Goal: Task Accomplishment & Management: Manage account settings

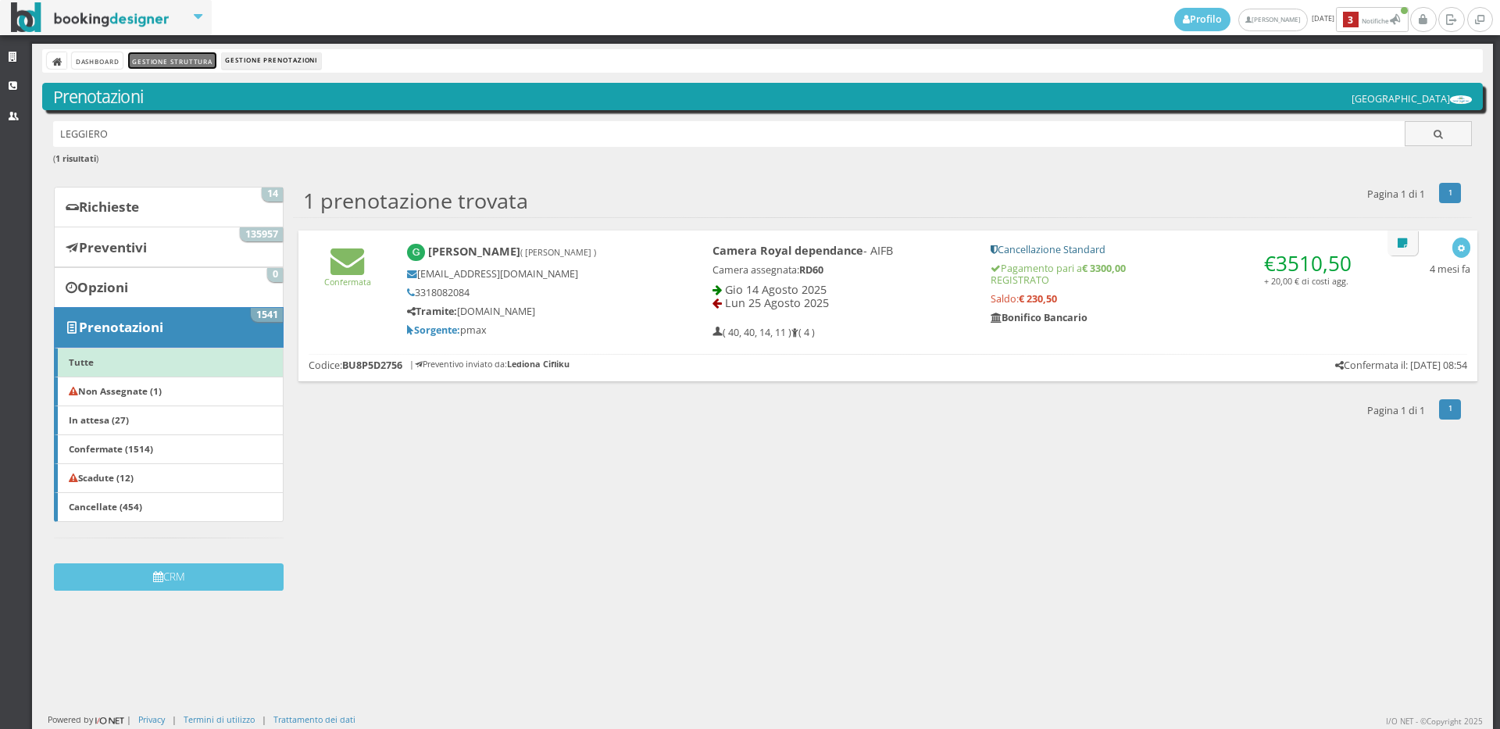
click at [184, 54] on link "Gestione Struttura" at bounding box center [172, 60] width 88 height 16
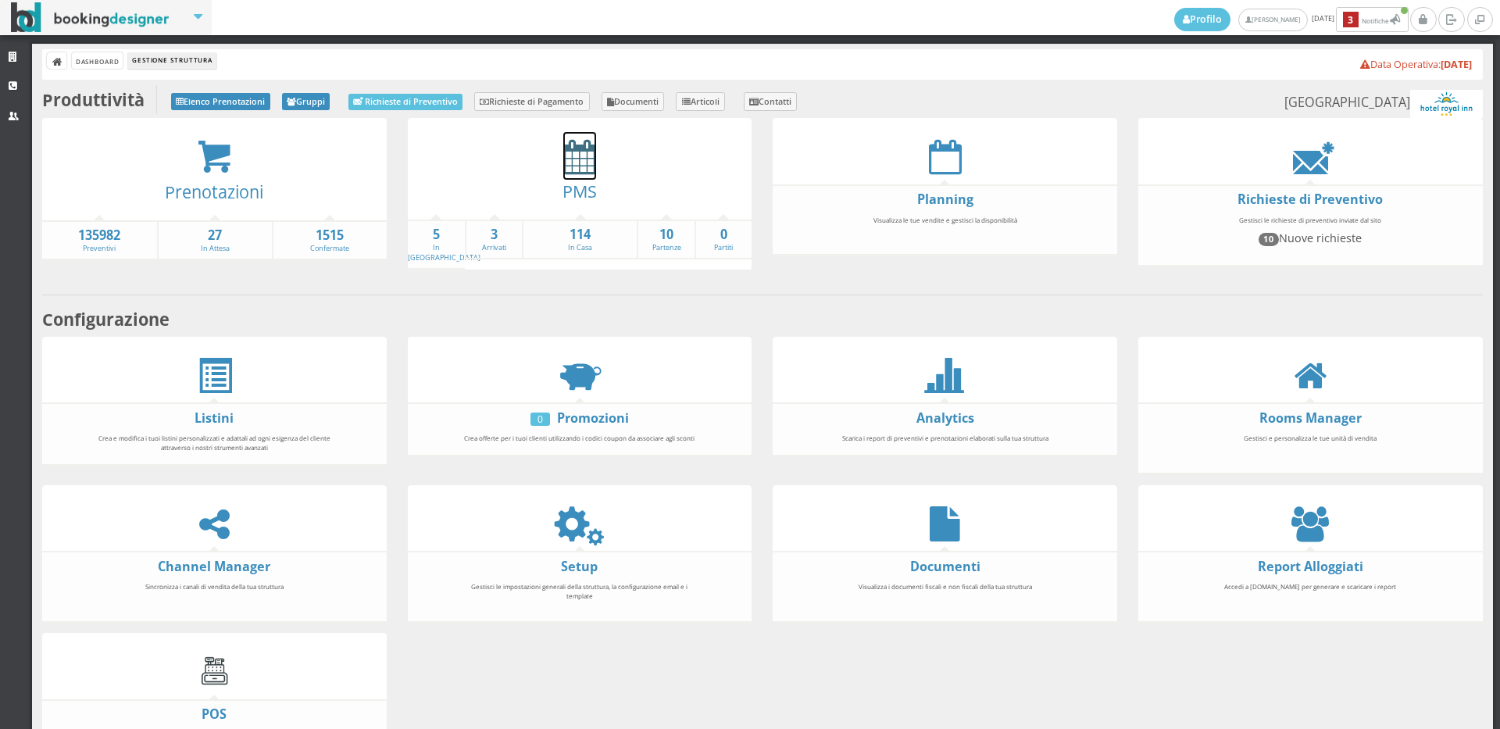
drag, startPoint x: 562, startPoint y: 163, endPoint x: 502, endPoint y: 280, distance: 131.8
click at [563, 163] on icon at bounding box center [579, 156] width 33 height 35
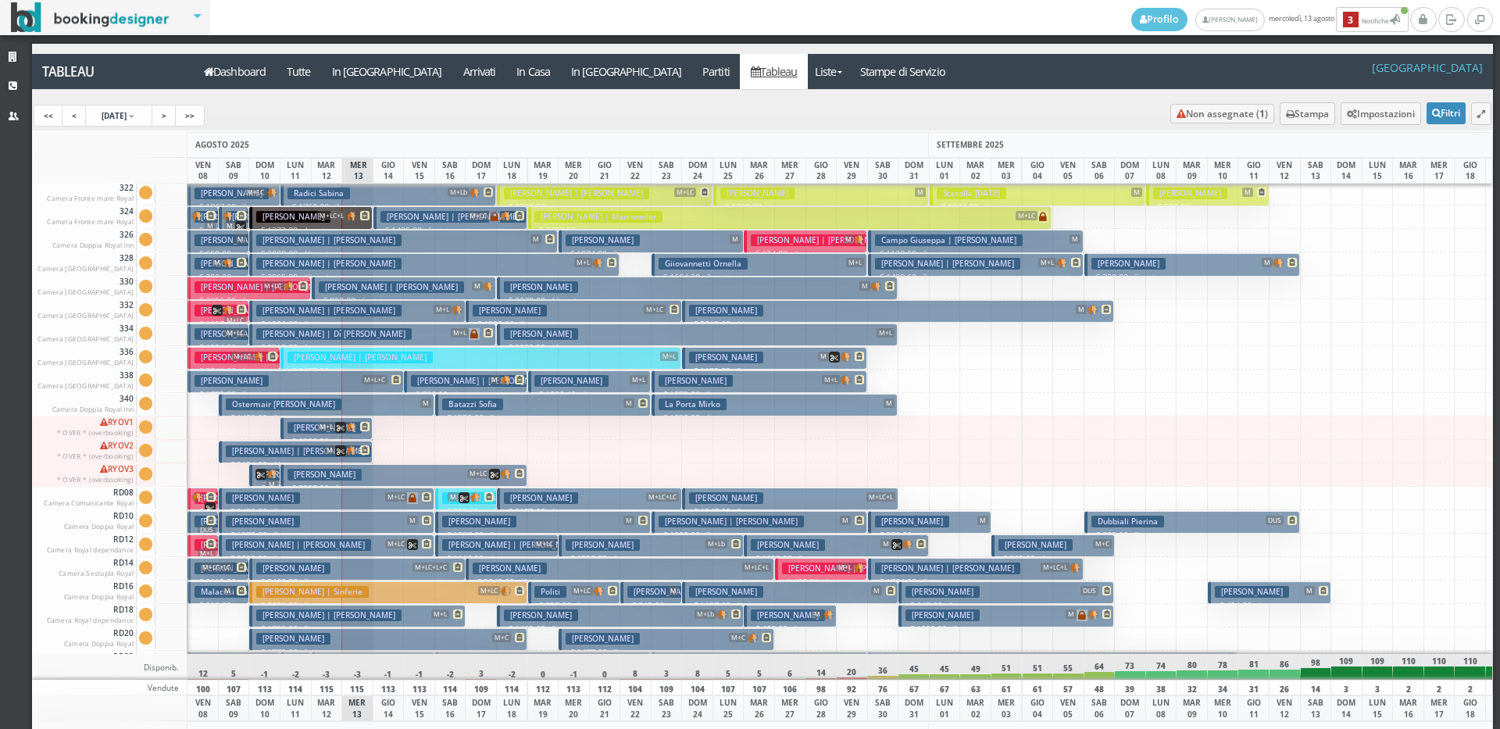
scroll to position [1017, 0]
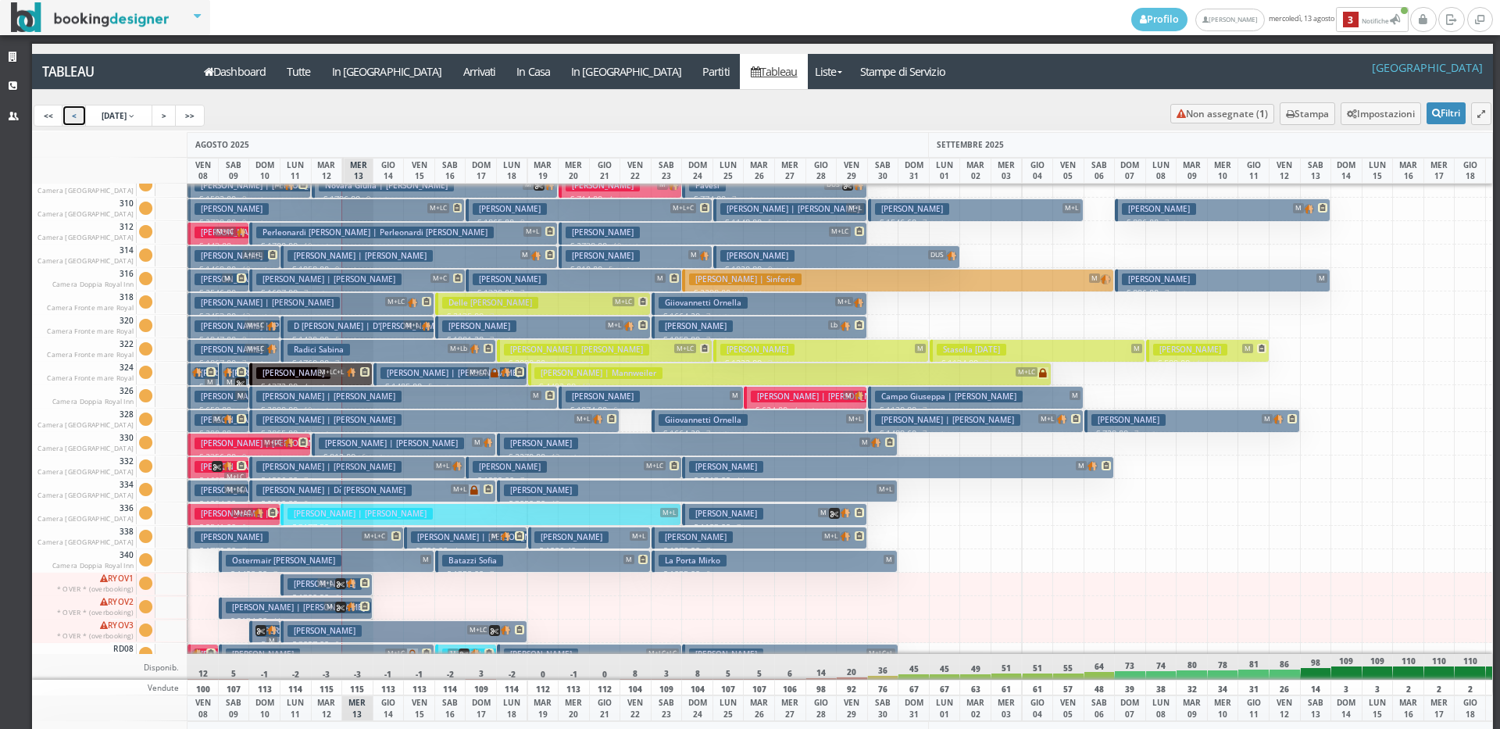
click at [68, 121] on link "<" at bounding box center [74, 116] width 25 height 22
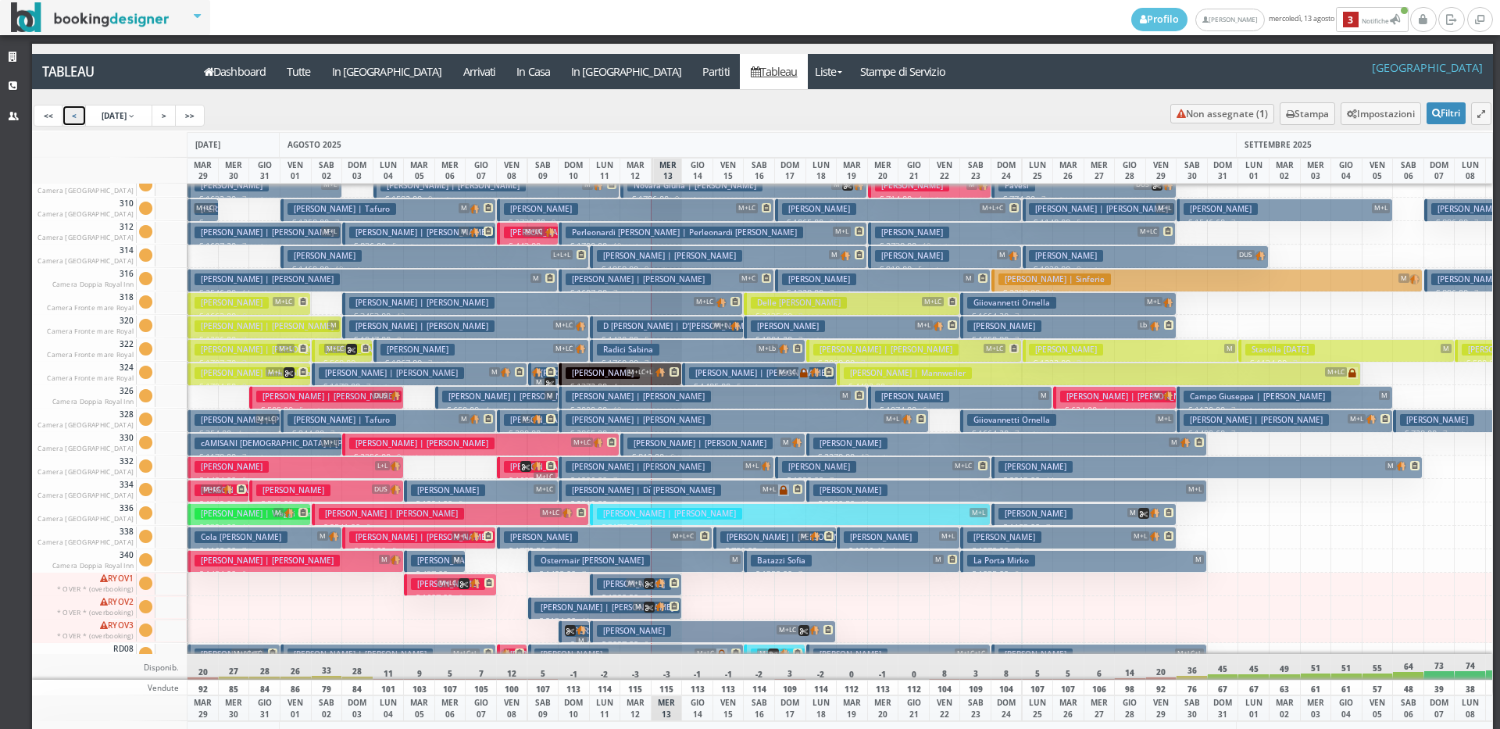
click at [68, 121] on link "<" at bounding box center [74, 116] width 25 height 22
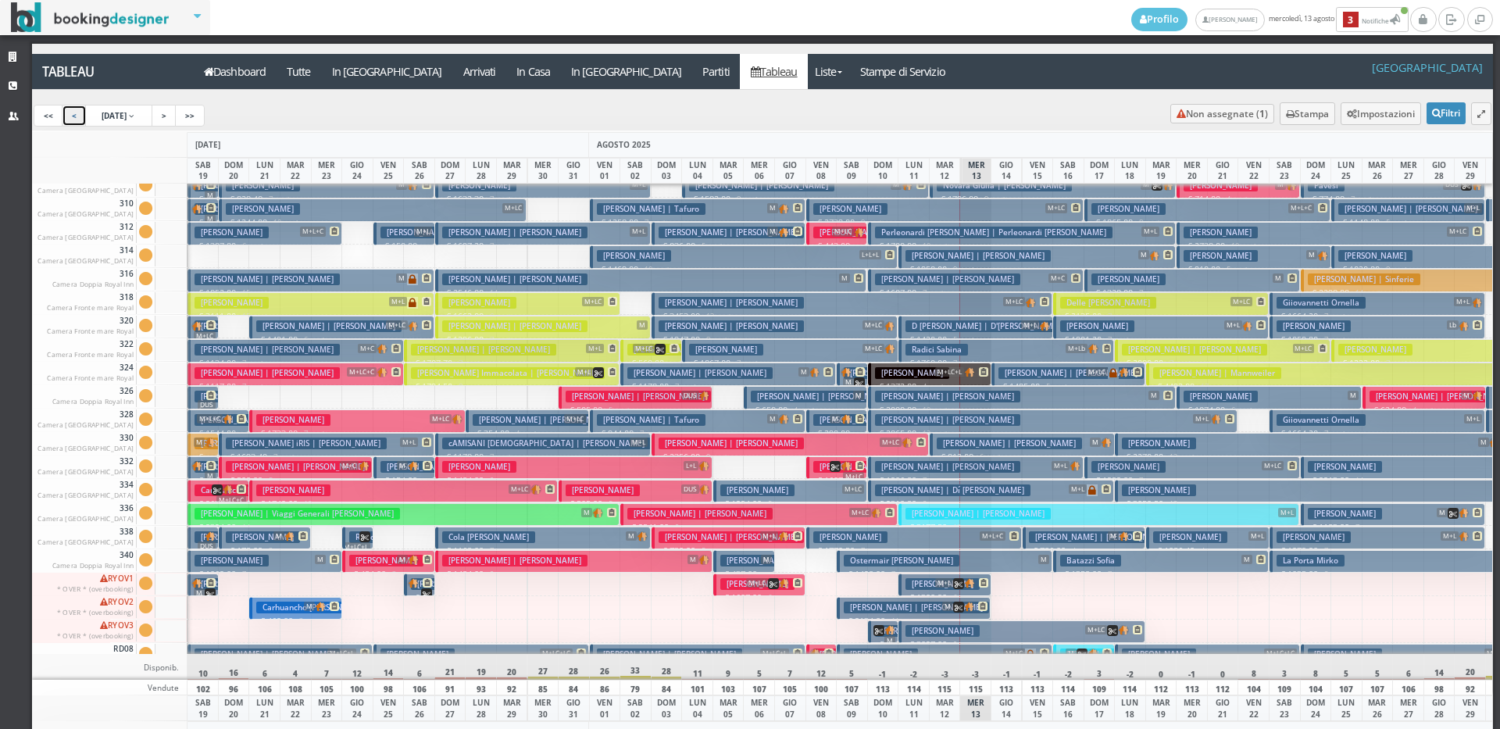
click at [345, 510] on h3 "[PERSON_NAME] | Viaggi Generali [PERSON_NAME]" at bounding box center [298, 514] width 206 height 12
